Goal: Task Accomplishment & Management: Complete application form

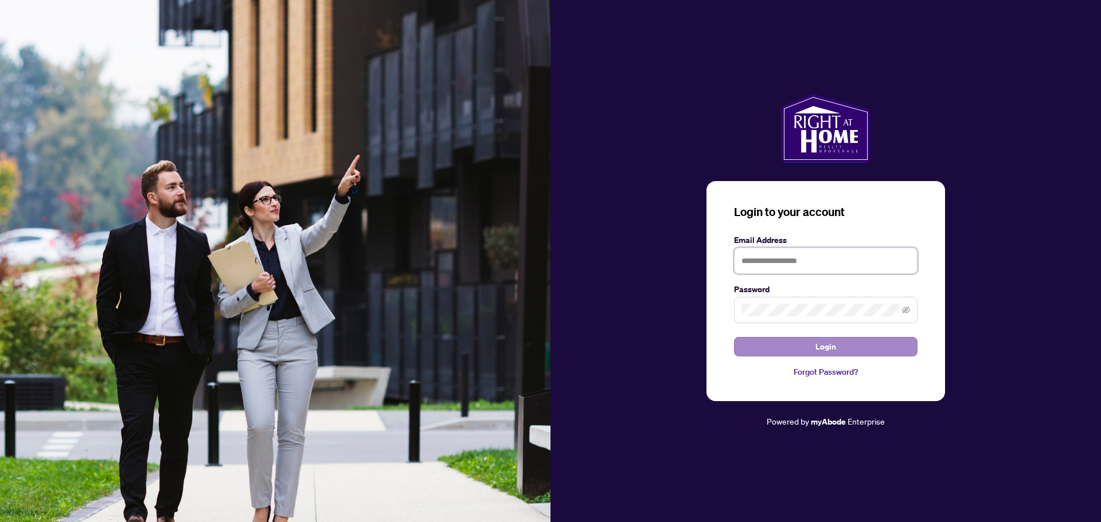
type input "**********"
click at [789, 343] on button "Login" at bounding box center [825, 346] width 183 height 19
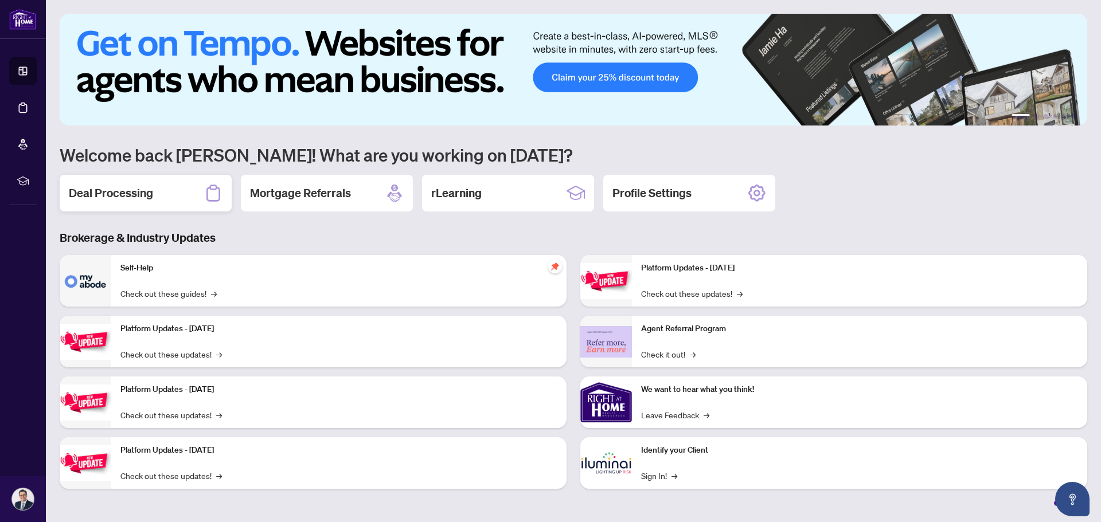
click at [142, 190] on h2 "Deal Processing" at bounding box center [111, 193] width 84 height 16
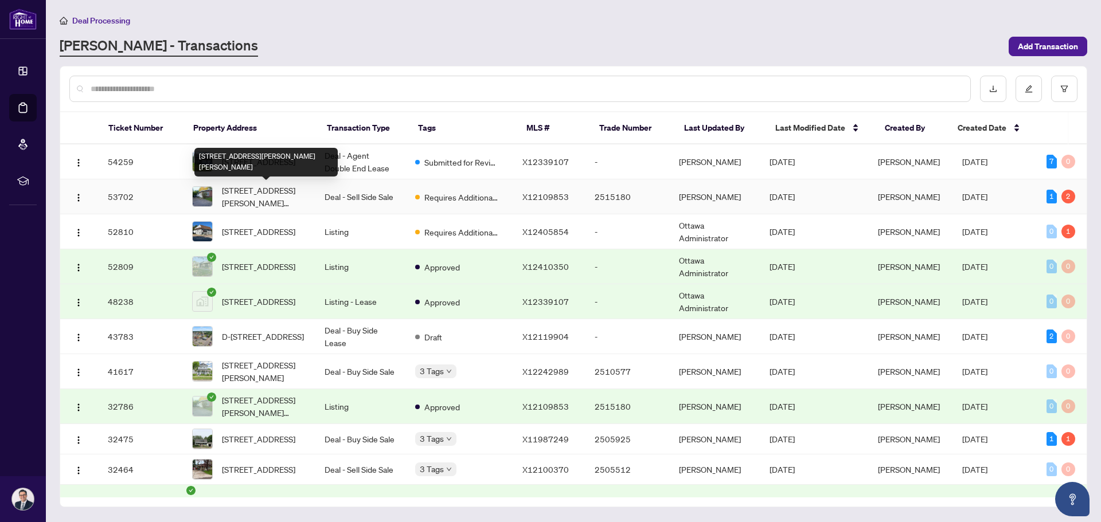
click at [269, 191] on span "[STREET_ADDRESS][PERSON_NAME][PERSON_NAME]" at bounding box center [264, 196] width 84 height 25
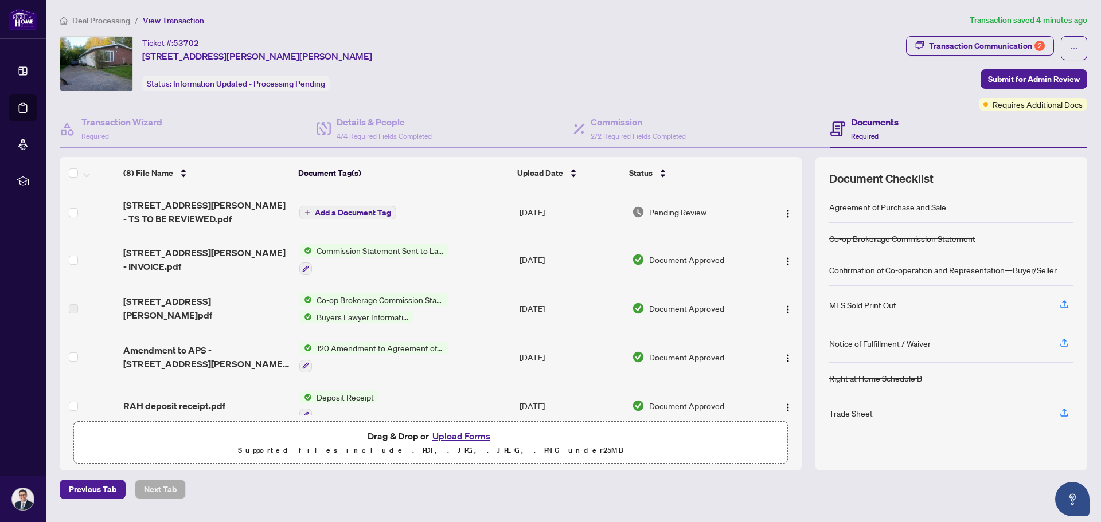
click at [322, 209] on span "Add a Document Tag" at bounding box center [353, 213] width 76 height 8
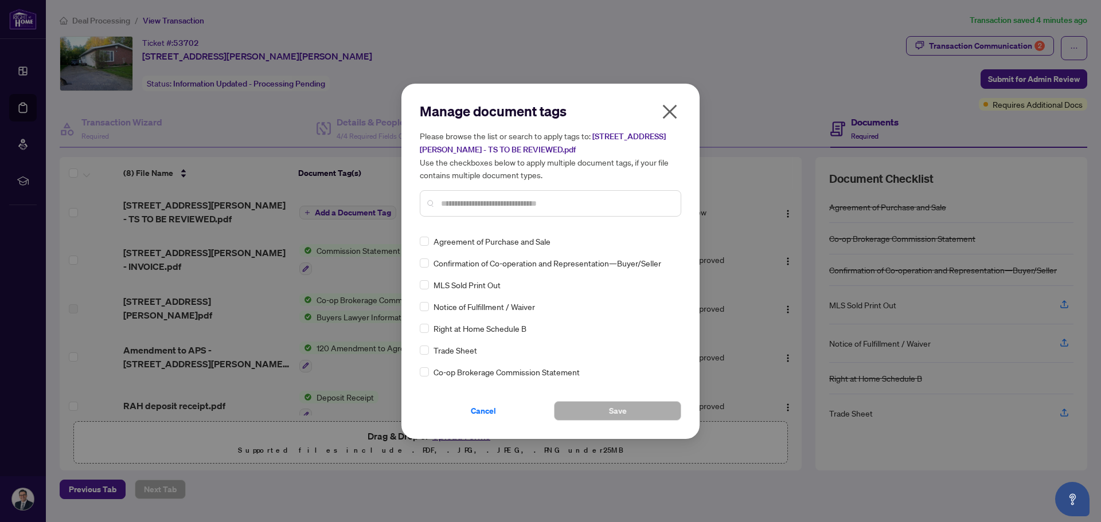
click at [670, 109] on icon "close" at bounding box center [669, 112] width 18 height 18
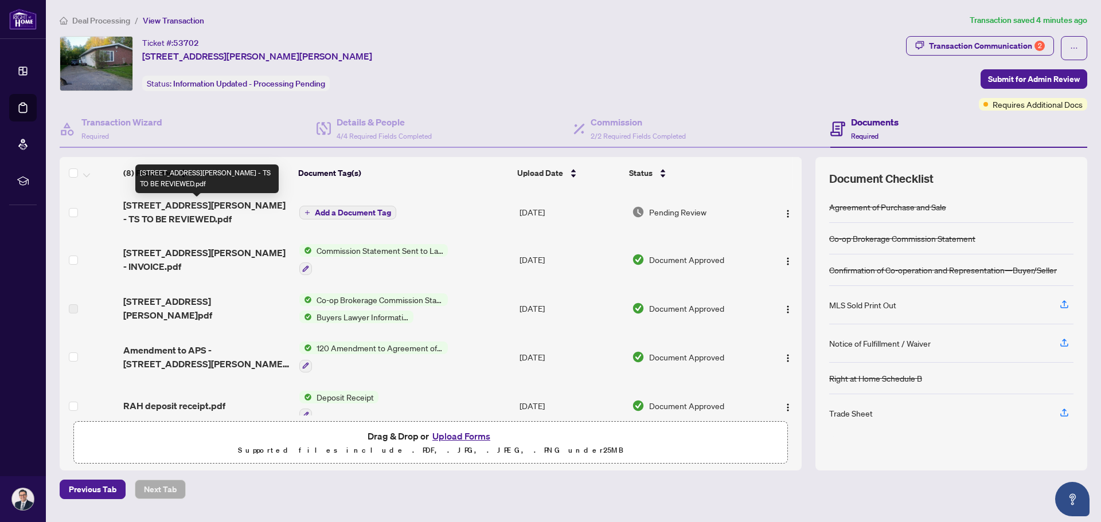
click at [217, 206] on span "[STREET_ADDRESS][PERSON_NAME] - TS TO BE REVIEWED.pdf" at bounding box center [206, 212] width 167 height 28
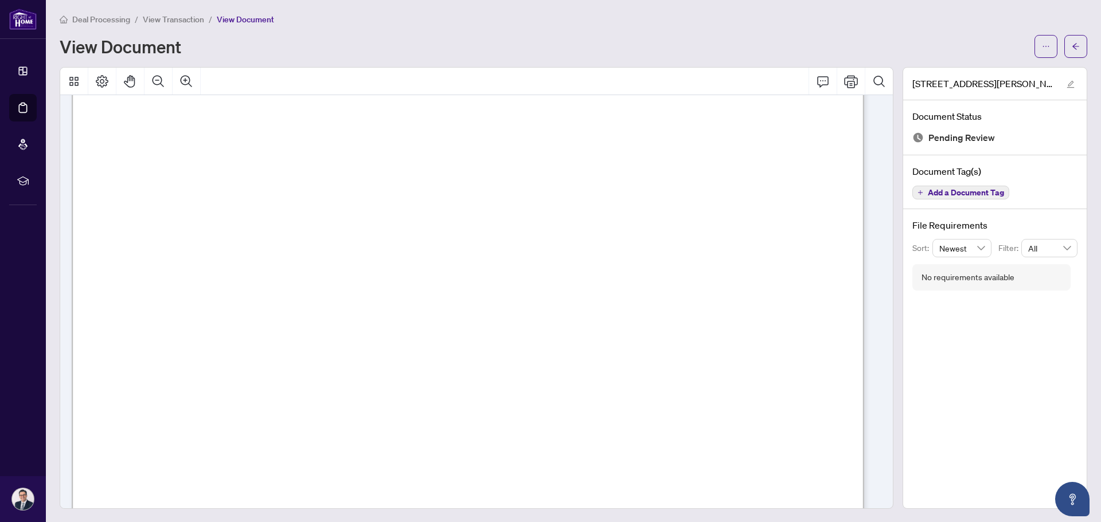
scroll to position [1686, 0]
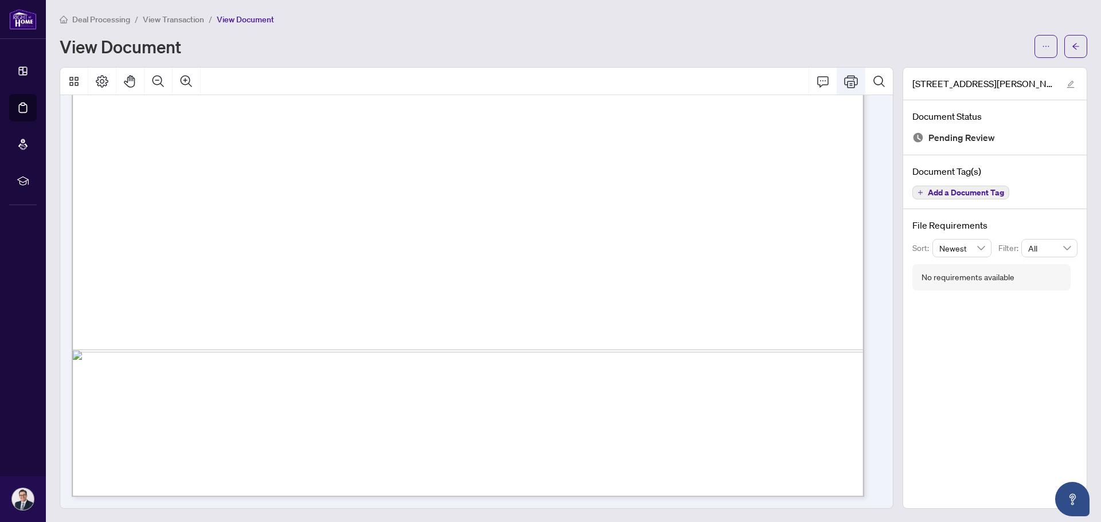
click at [845, 80] on icon "Print" at bounding box center [851, 82] width 14 height 14
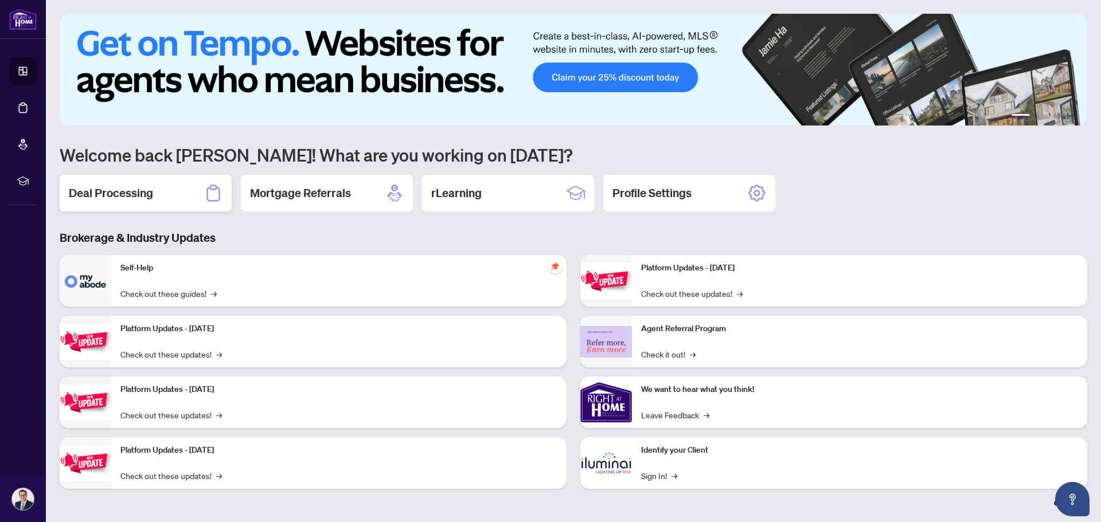
click at [104, 183] on div "Deal Processing" at bounding box center [146, 193] width 172 height 37
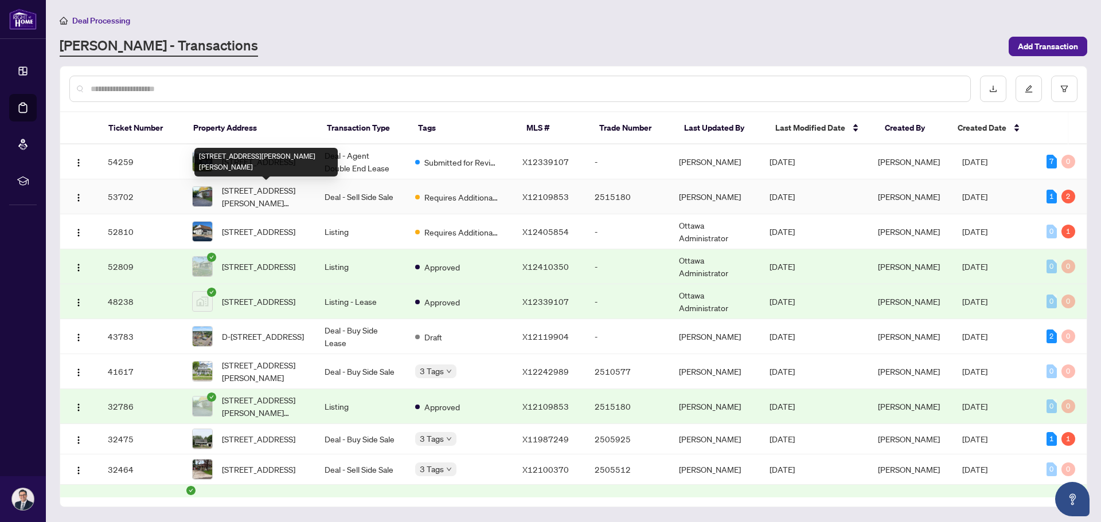
click at [271, 194] on span "[STREET_ADDRESS][PERSON_NAME][PERSON_NAME]" at bounding box center [264, 196] width 84 height 25
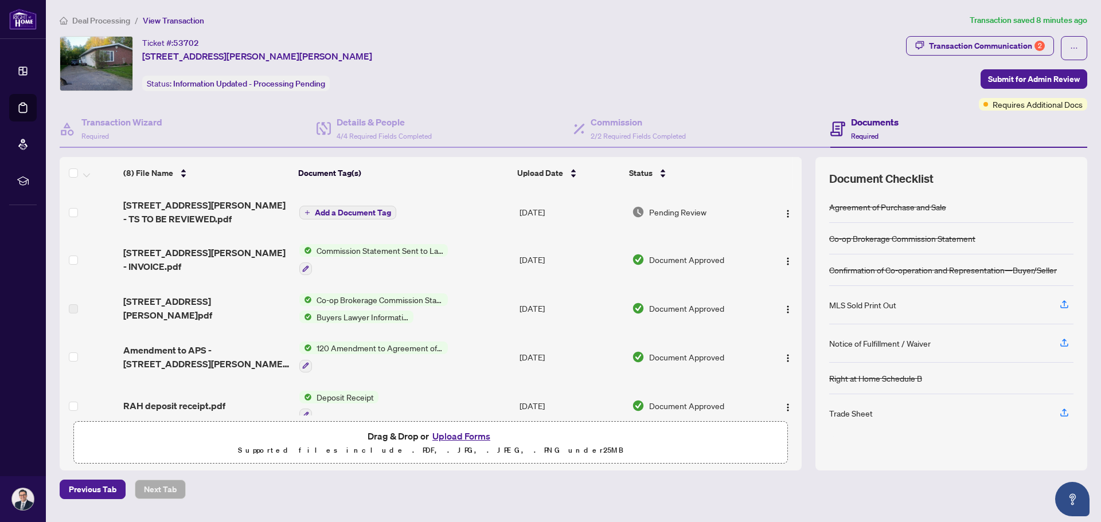
click at [458, 437] on button "Upload Forms" at bounding box center [461, 436] width 65 height 15
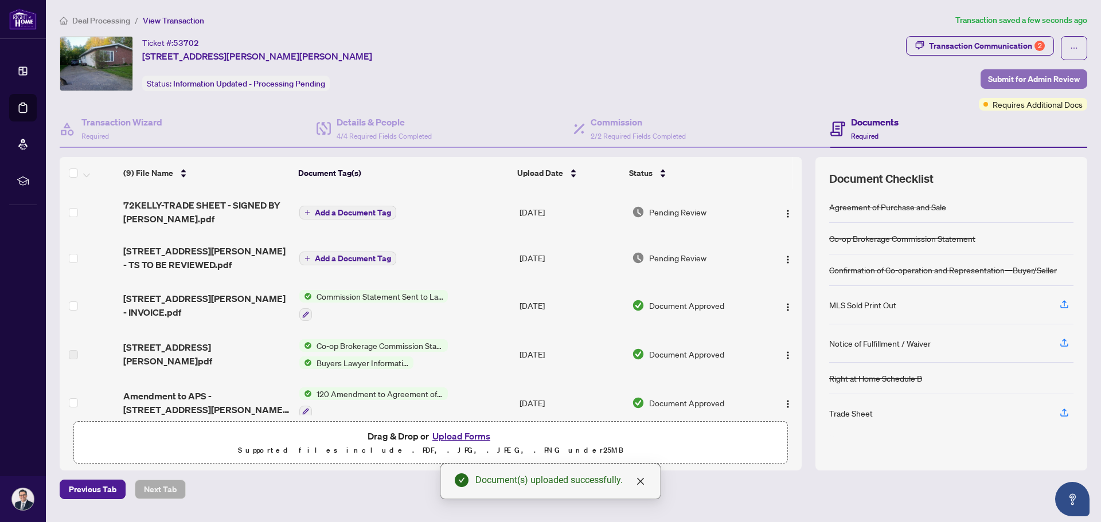
click at [1036, 77] on span "Submit for Admin Review" at bounding box center [1034, 79] width 92 height 18
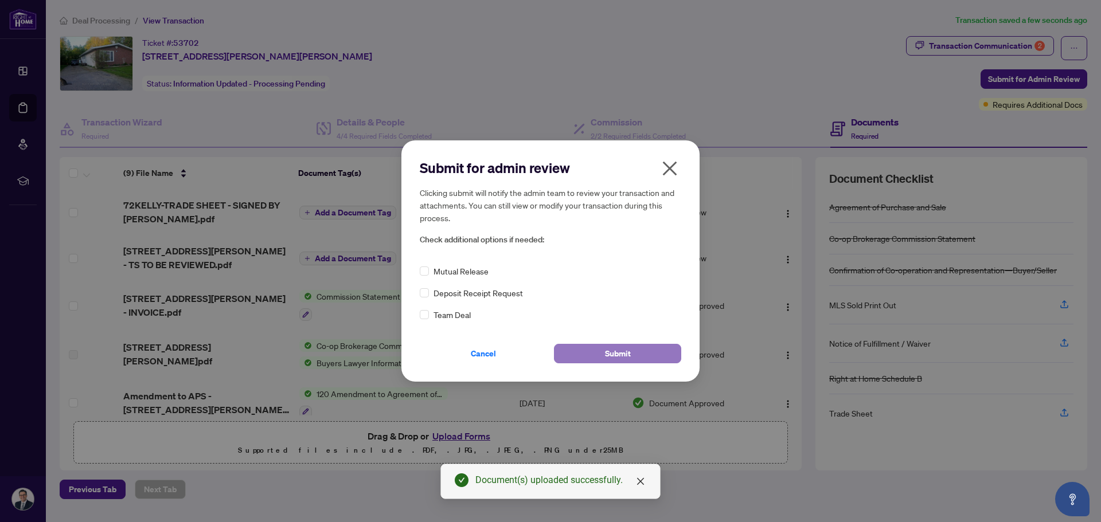
click at [593, 350] on button "Submit" at bounding box center [617, 353] width 127 height 19
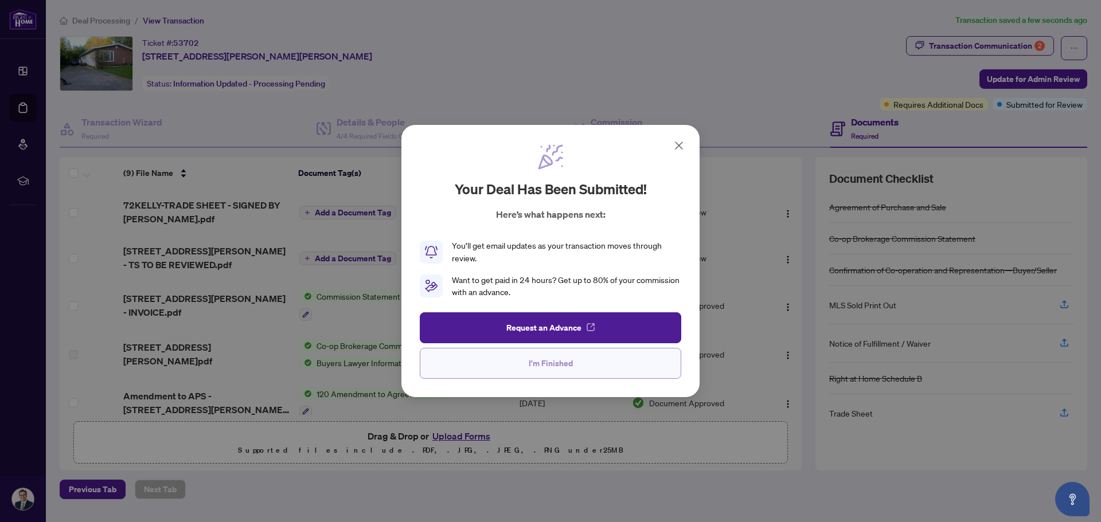
click at [539, 365] on span "I'm Finished" at bounding box center [551, 363] width 44 height 18
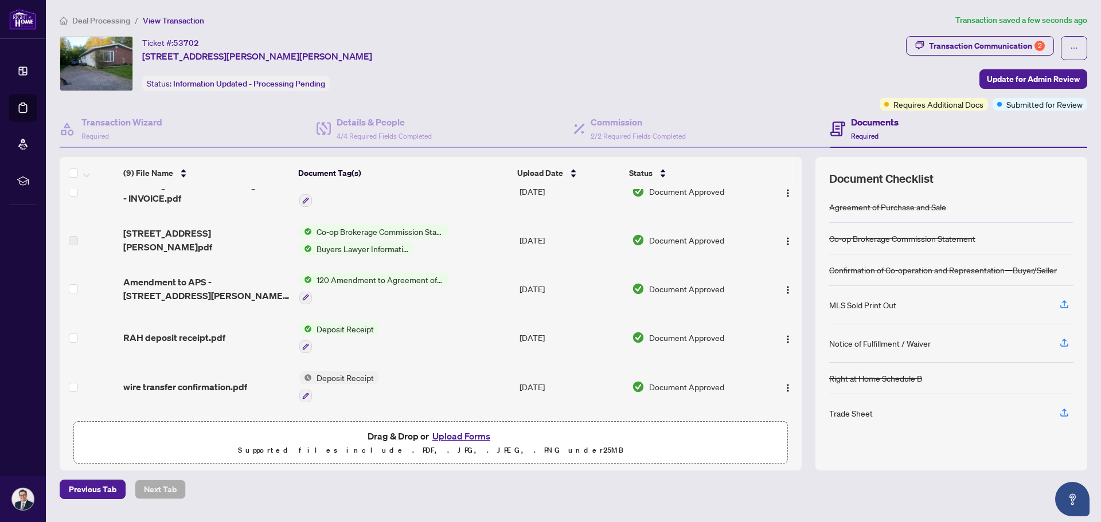
scroll to position [115, 0]
click at [459, 436] on button "Upload Forms" at bounding box center [461, 436] width 65 height 15
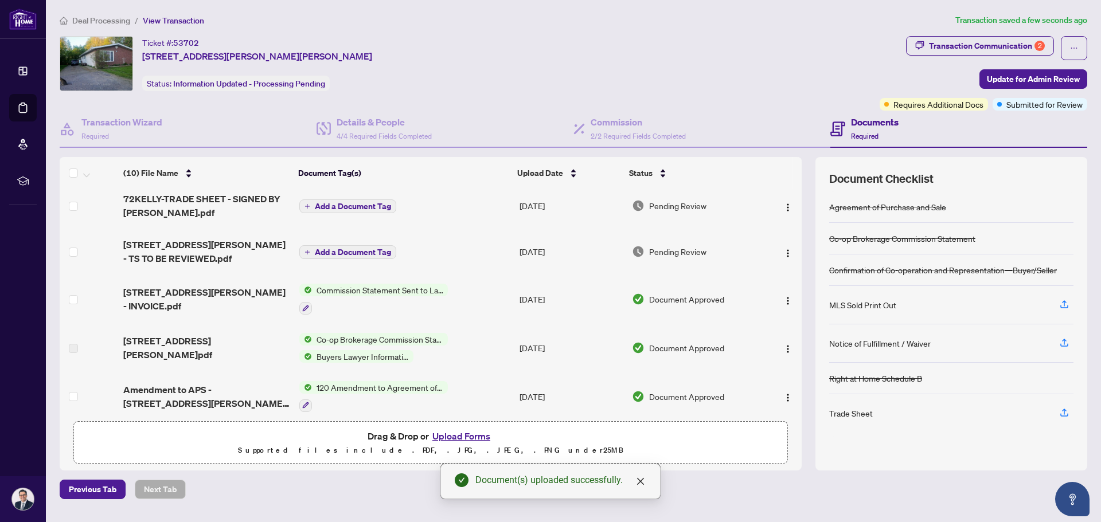
scroll to position [0, 0]
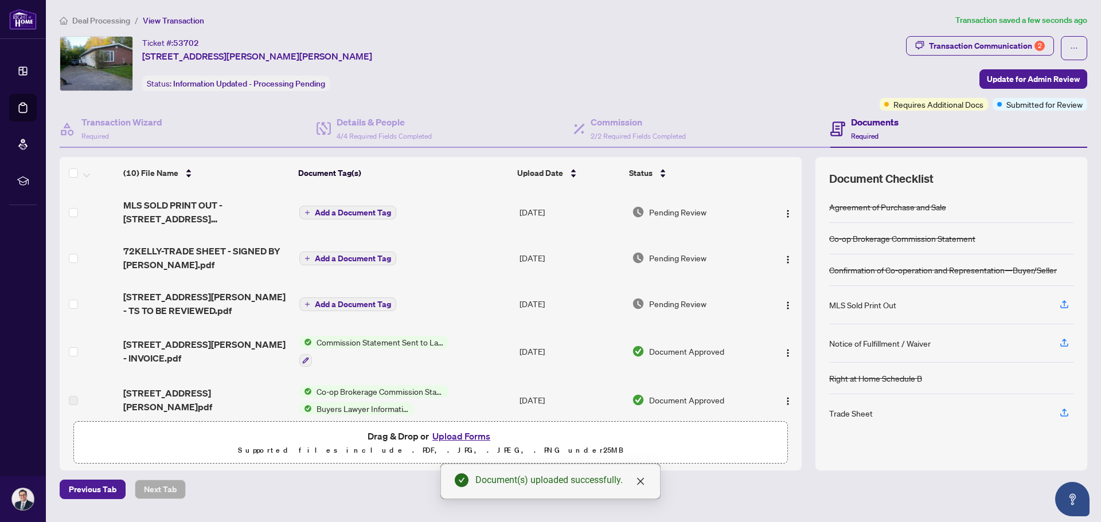
click at [376, 209] on span "Add a Document Tag" at bounding box center [353, 213] width 76 height 8
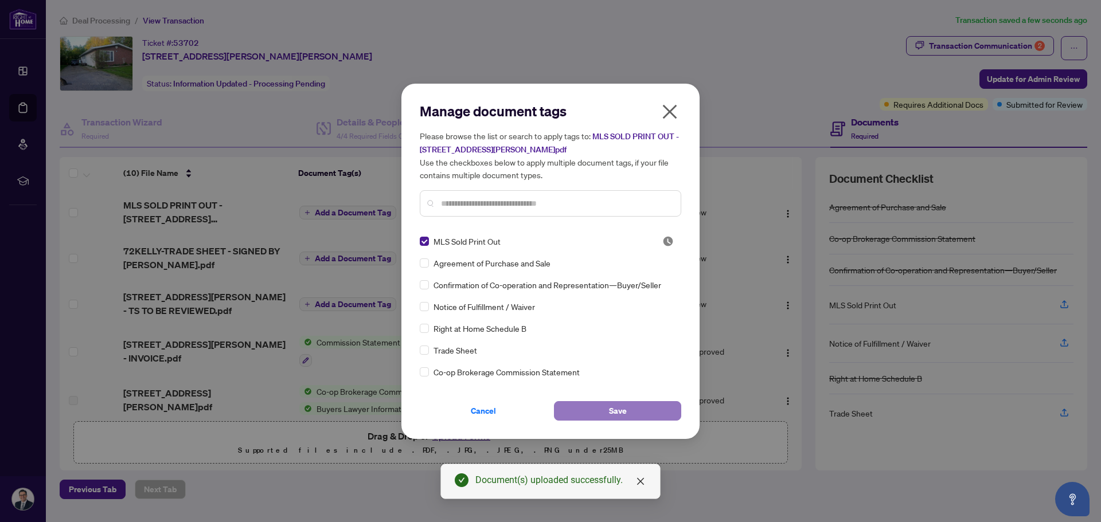
click at [639, 408] on button "Save" at bounding box center [617, 410] width 127 height 19
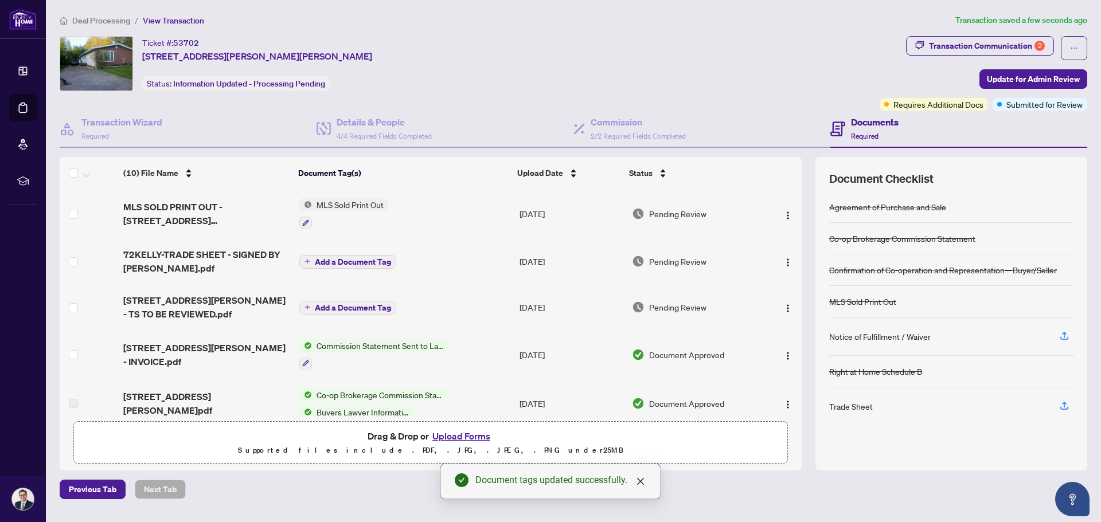
click at [328, 258] on span "Add a Document Tag" at bounding box center [353, 262] width 76 height 8
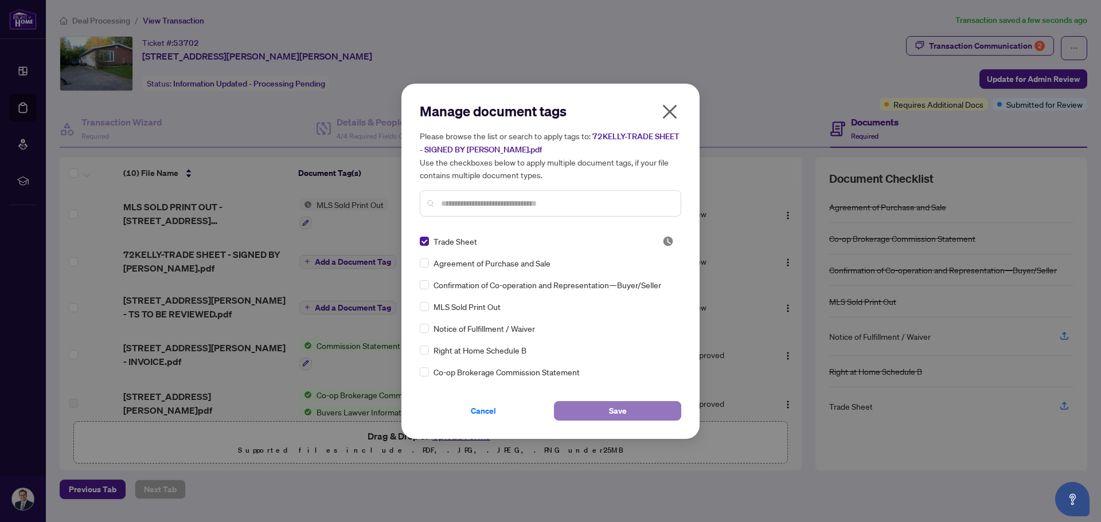
click at [588, 412] on button "Save" at bounding box center [617, 410] width 127 height 19
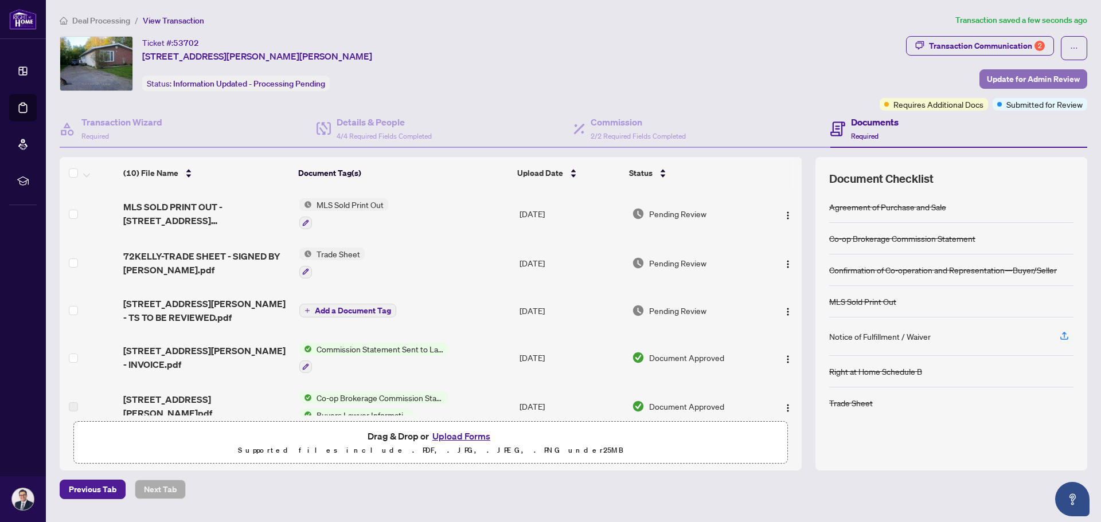
click at [1004, 72] on span "Update for Admin Review" at bounding box center [1033, 79] width 93 height 18
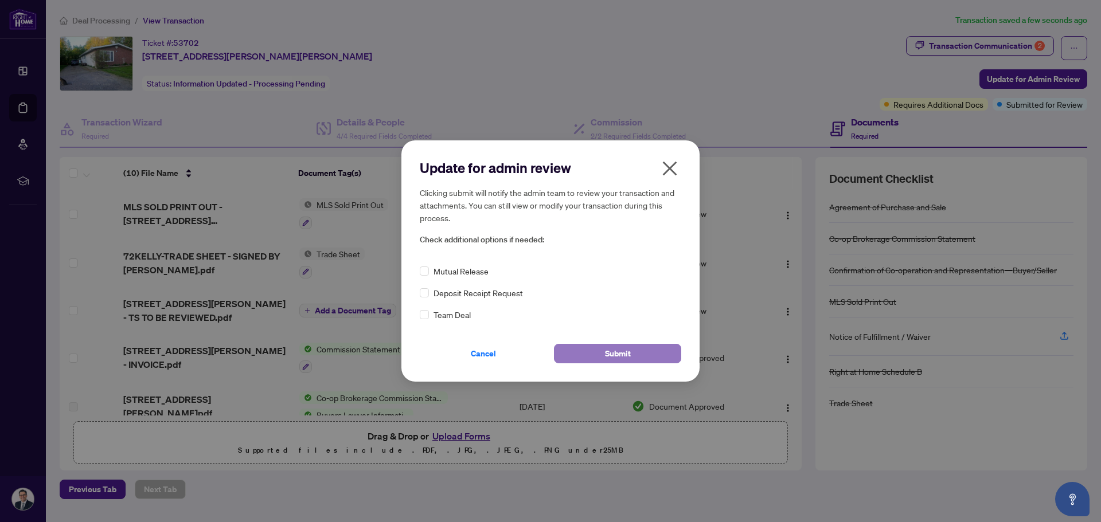
click at [584, 353] on button "Submit" at bounding box center [617, 353] width 127 height 19
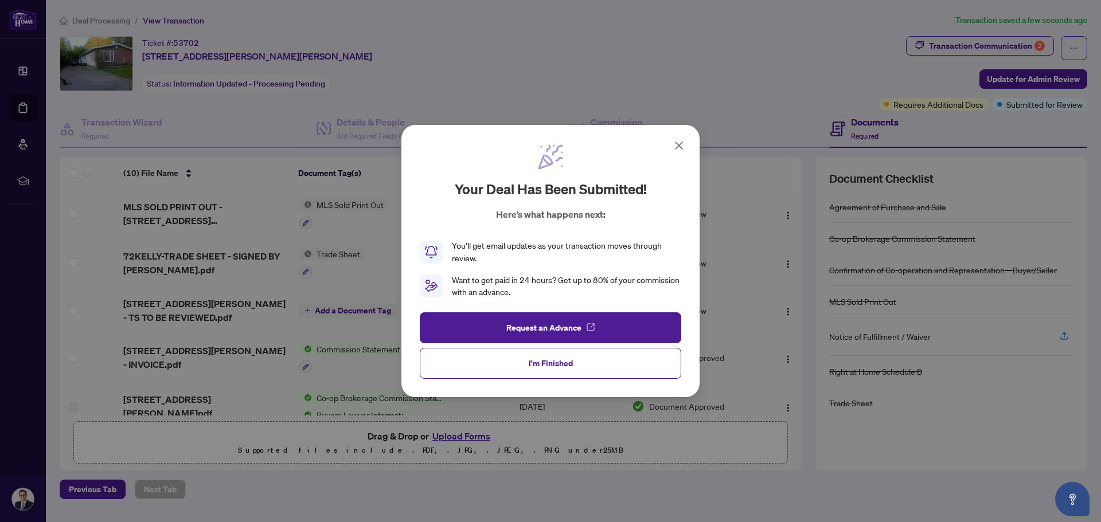
click at [549, 365] on span "I'm Finished" at bounding box center [551, 363] width 44 height 18
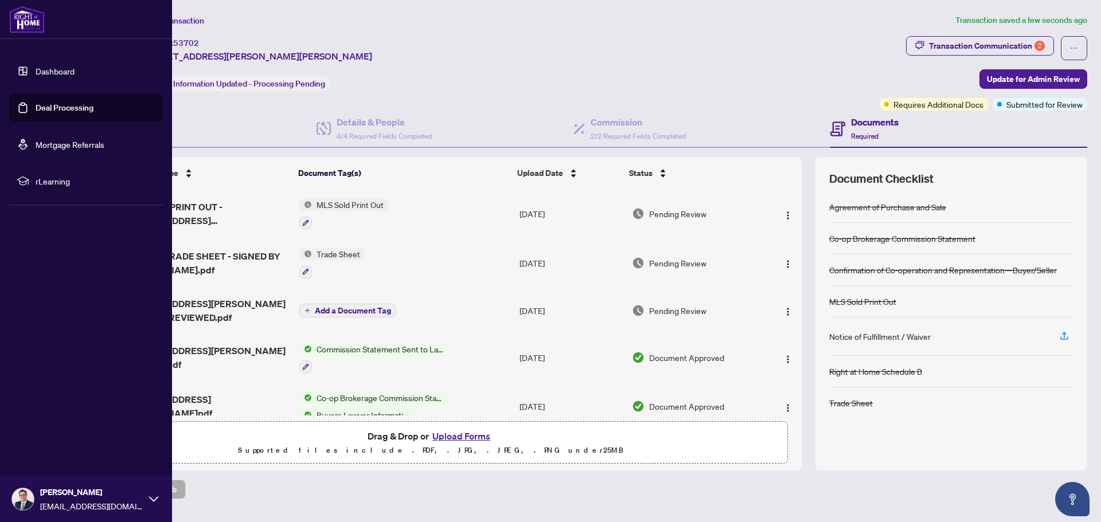
click at [60, 496] on span "[PERSON_NAME]" at bounding box center [91, 492] width 103 height 13
click at [38, 427] on span "Logout" at bounding box center [46, 431] width 26 height 18
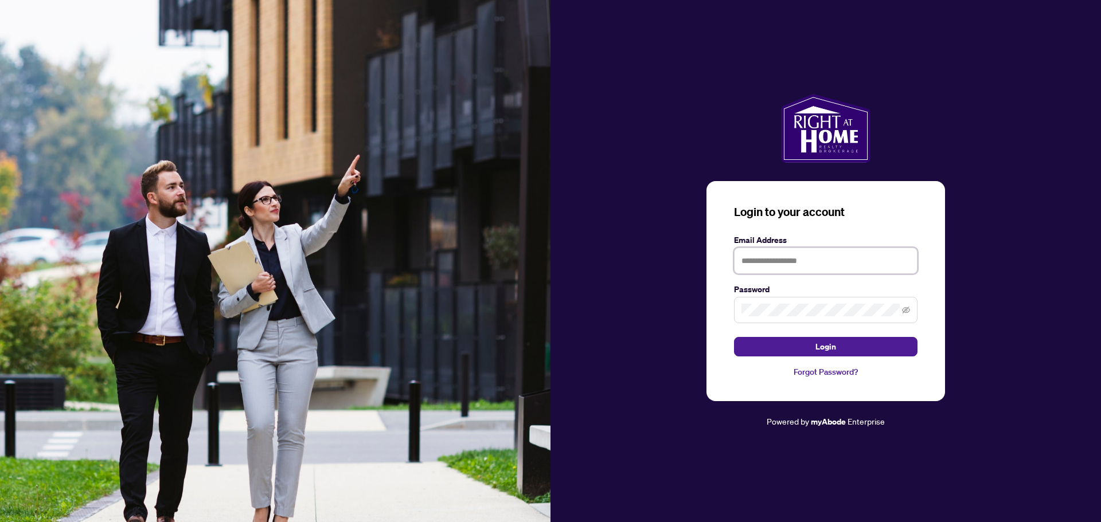
type input "**********"
